Goal: Find specific page/section: Find specific page/section

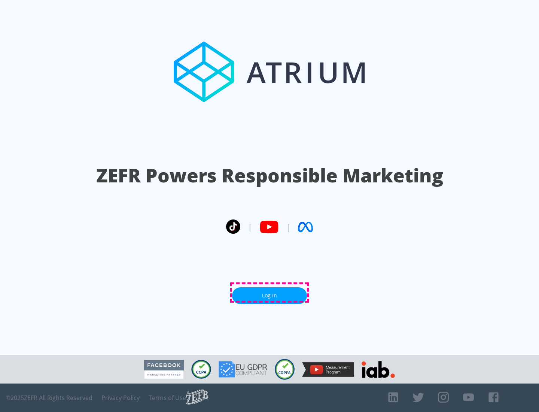
click at [270, 293] on link "Log In" at bounding box center [269, 295] width 75 height 17
